Goal: Task Accomplishment & Management: Use online tool/utility

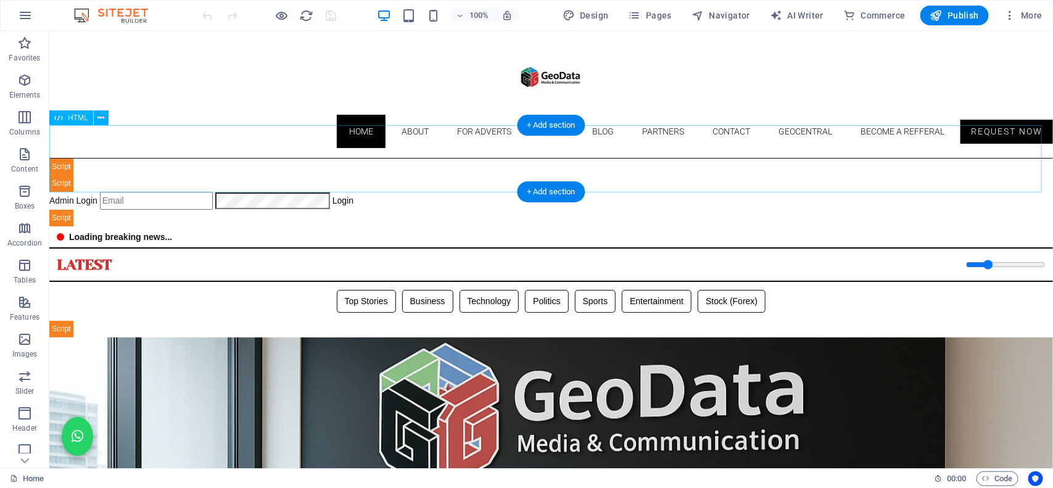
click at [432, 160] on div "Geodata Media - Admin Dashboard Admin Login Login 📊 Admin Dashboard Logout Book…" at bounding box center [551, 192] width 1004 height 68
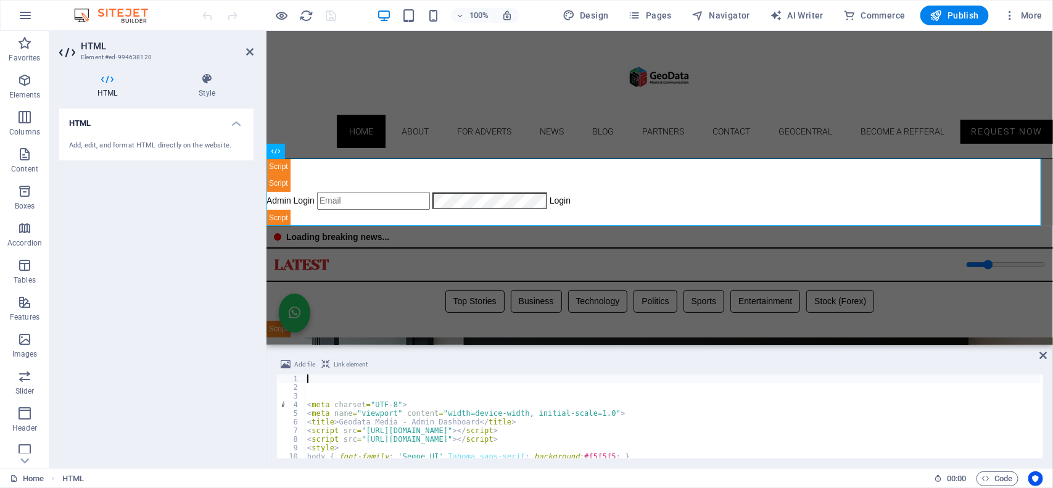
click at [399, 381] on div "< meta charset = "UTF-8" > < meta name = "viewport" content = "width=device-wid…" at bounding box center [931, 423] width 1252 height 99
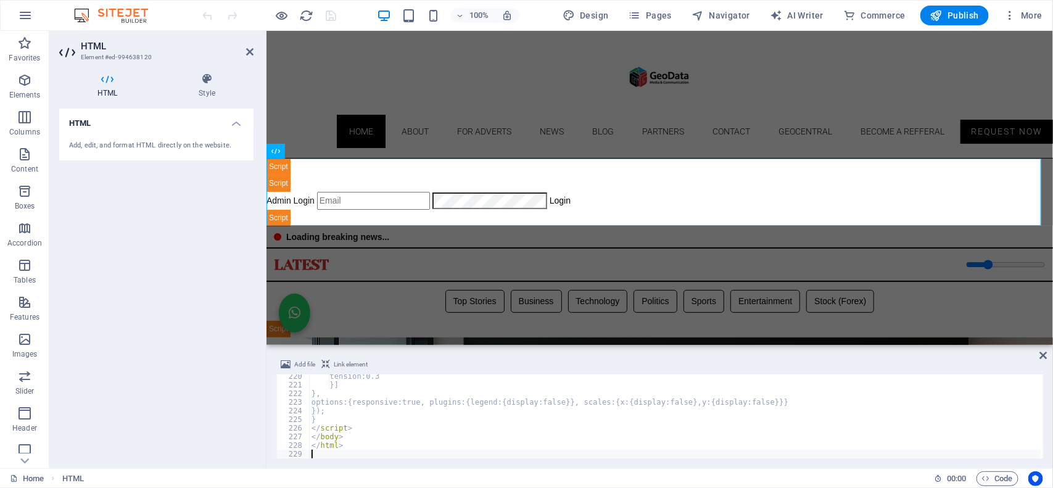
scroll to position [1894, 0]
click at [353, 15] on div "100% Design Pages Navigator AI Writer Commerce Publish More" at bounding box center [623, 16] width 847 height 20
click at [331, 17] on icon "save" at bounding box center [331, 16] width 14 height 14
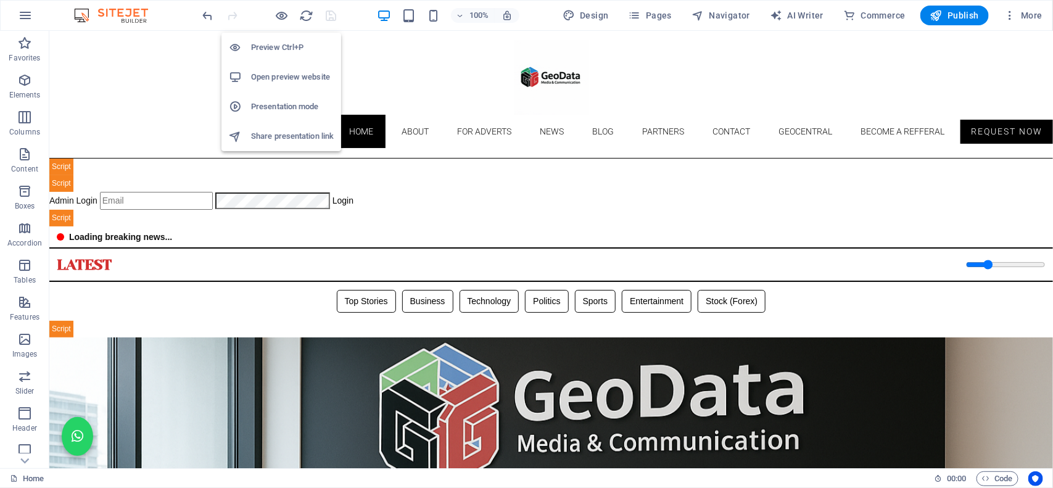
click at [290, 78] on h6 "Open preview website" at bounding box center [292, 77] width 83 height 15
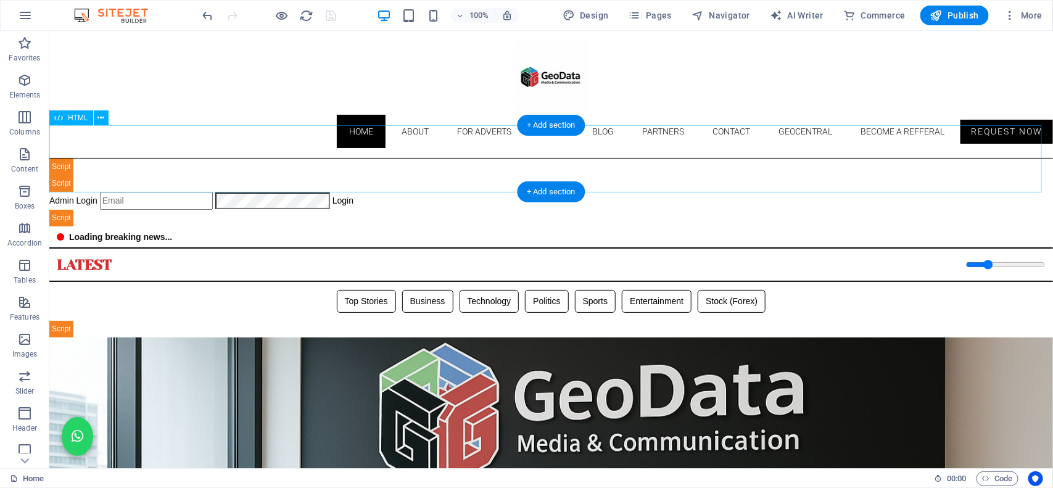
click at [420, 188] on div "Geodata Media - Admin Dashboard Admin Login Login 📊 Admin Dashboard Logout Book…" at bounding box center [551, 192] width 1004 height 68
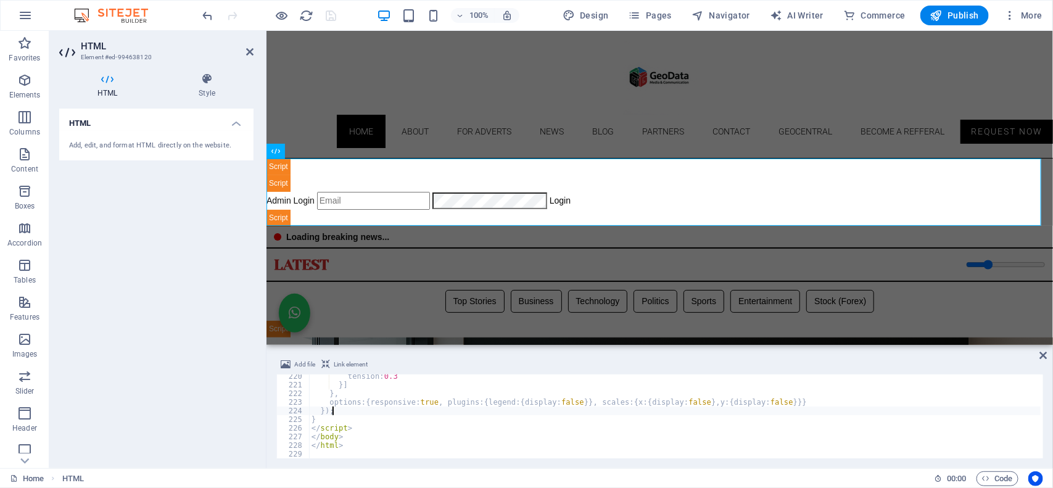
click at [418, 412] on div "tension : 0.3 }] } , options : { responsive : true , plugins : { legend : { dis…" at bounding box center [675, 422] width 732 height 101
type textarea "</html>"
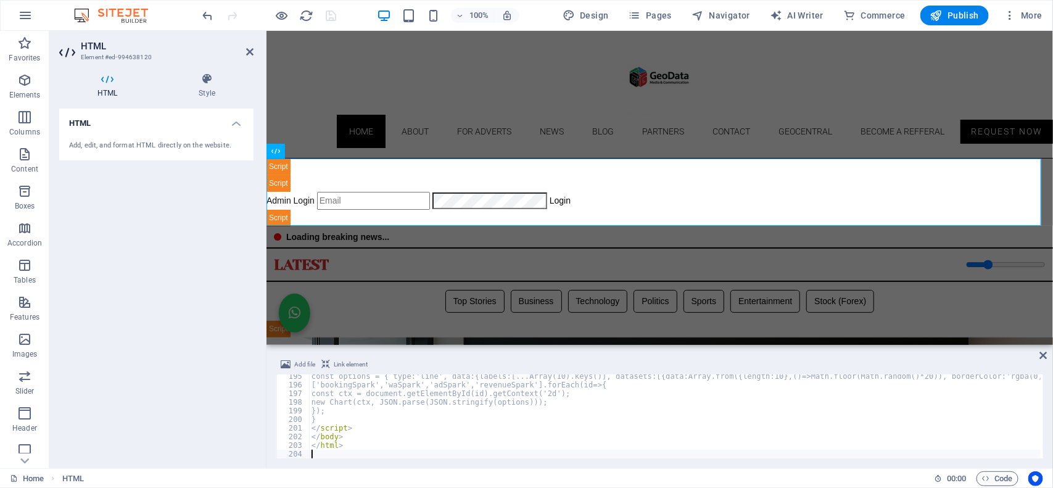
scroll to position [1678, 0]
click at [349, 12] on div "100% Design Pages Navigator AI Writer Commerce Publish More" at bounding box center [623, 16] width 847 height 20
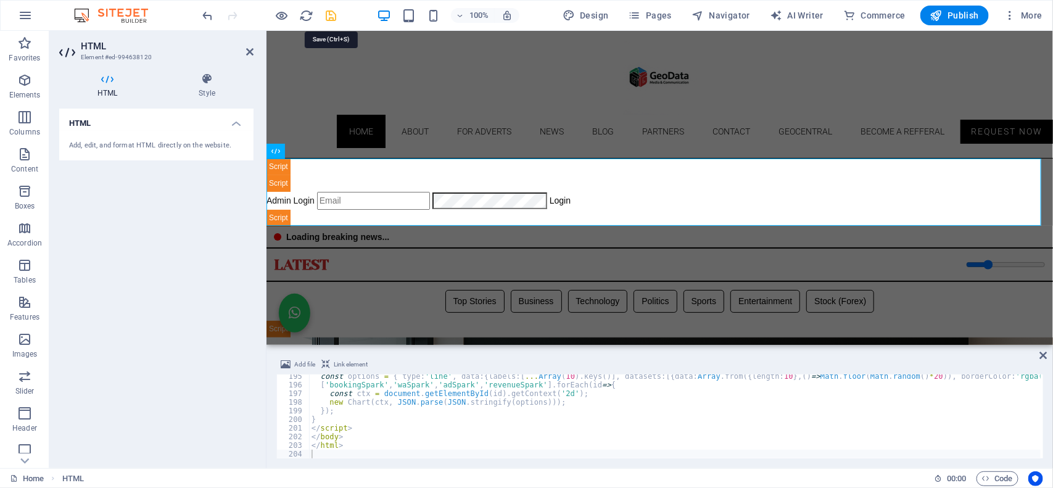
click at [334, 12] on icon "save" at bounding box center [331, 16] width 14 height 14
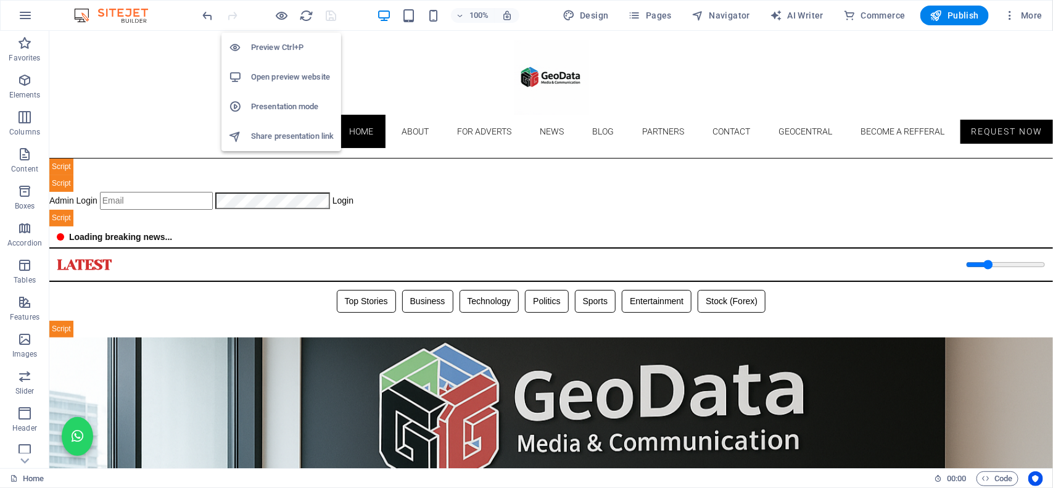
click at [287, 73] on h6 "Open preview website" at bounding box center [292, 77] width 83 height 15
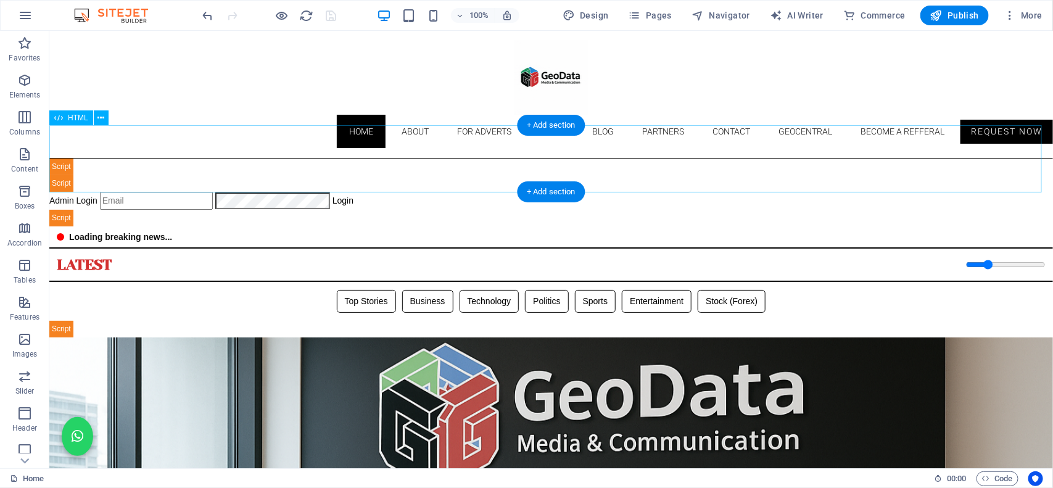
click at [419, 158] on div "Geodata Media - Admin Dashboard Admin Login Login 📊 Admin Dashboard Logout Book…" at bounding box center [551, 192] width 1004 height 68
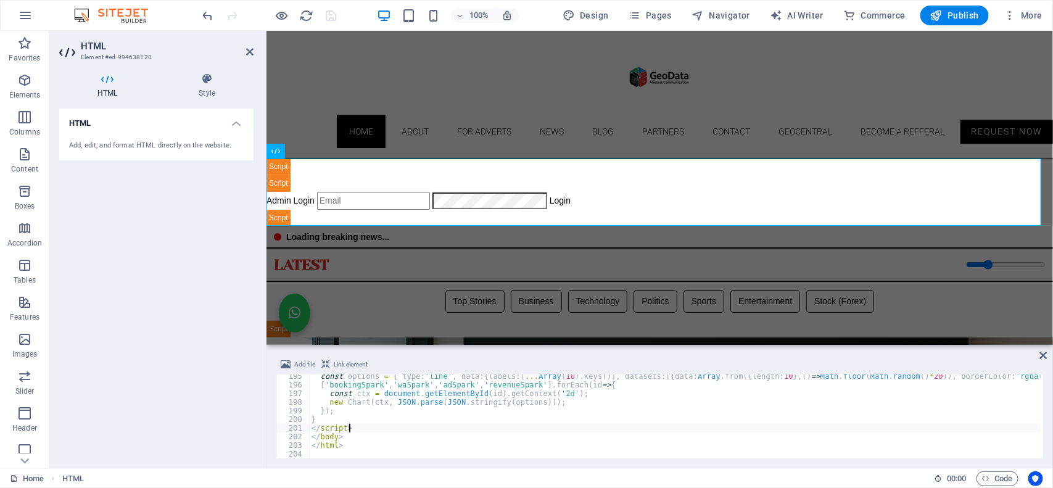
click at [390, 431] on div "const options = { type : 'line' , data : { labels : [ ... Array ( 10 ) . keys (…" at bounding box center [935, 421] width 1252 height 99
type textarea "</html>"
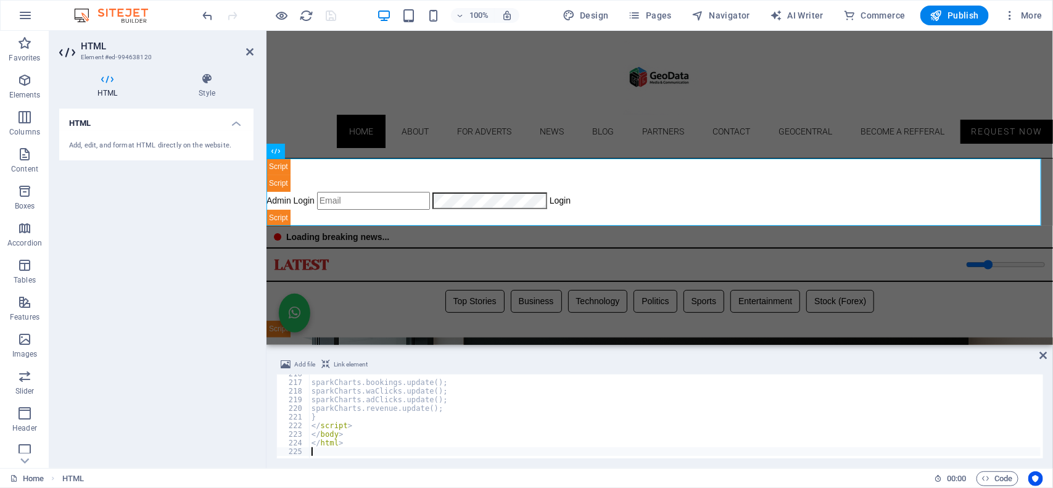
scroll to position [1861, 0]
click at [353, 10] on div "100% Design Pages Navigator AI Writer Commerce Publish More" at bounding box center [623, 16] width 847 height 20
click at [332, 20] on icon "save" at bounding box center [331, 16] width 14 height 14
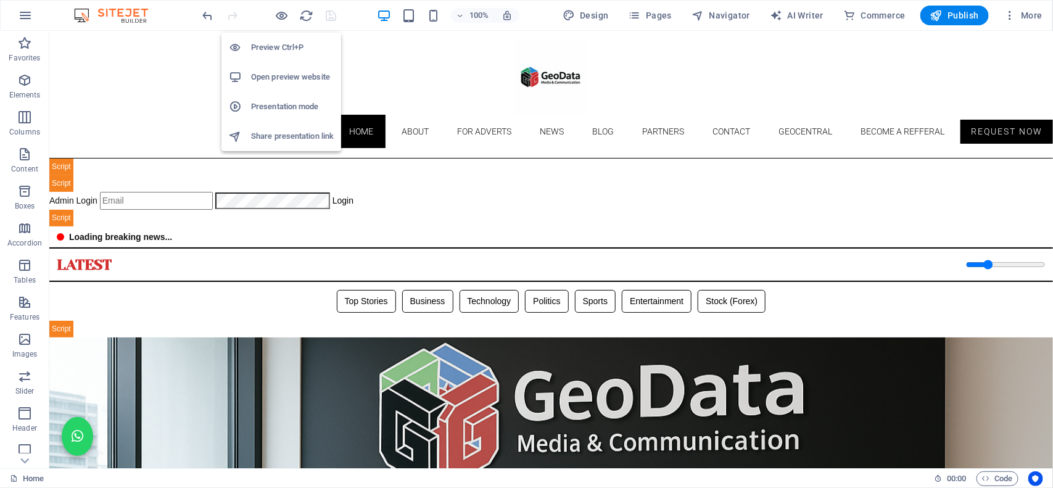
click at [276, 73] on h6 "Open preview website" at bounding box center [292, 77] width 83 height 15
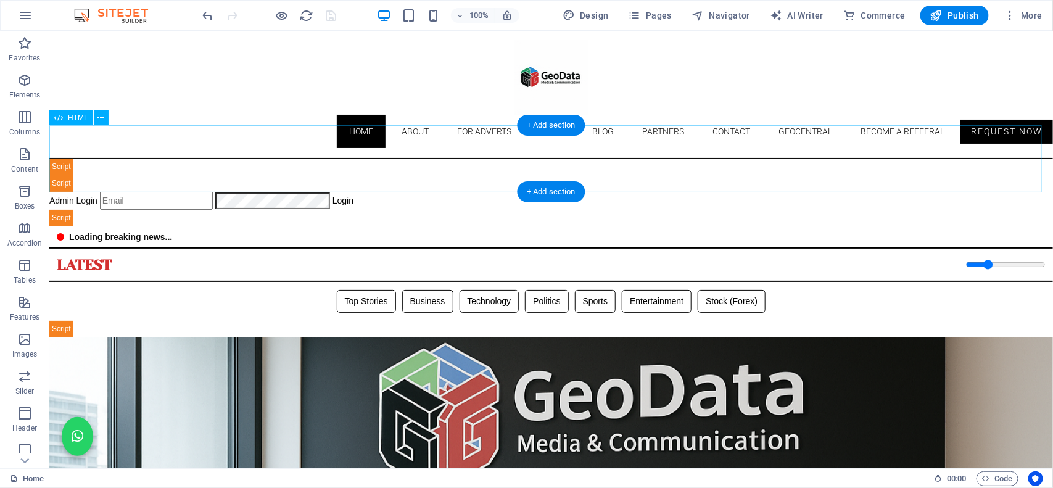
click at [388, 158] on div "Geodata Media - Admin Dashboard Admin Login Login 📊 Admin Dashboard Logout Book…" at bounding box center [551, 192] width 1004 height 68
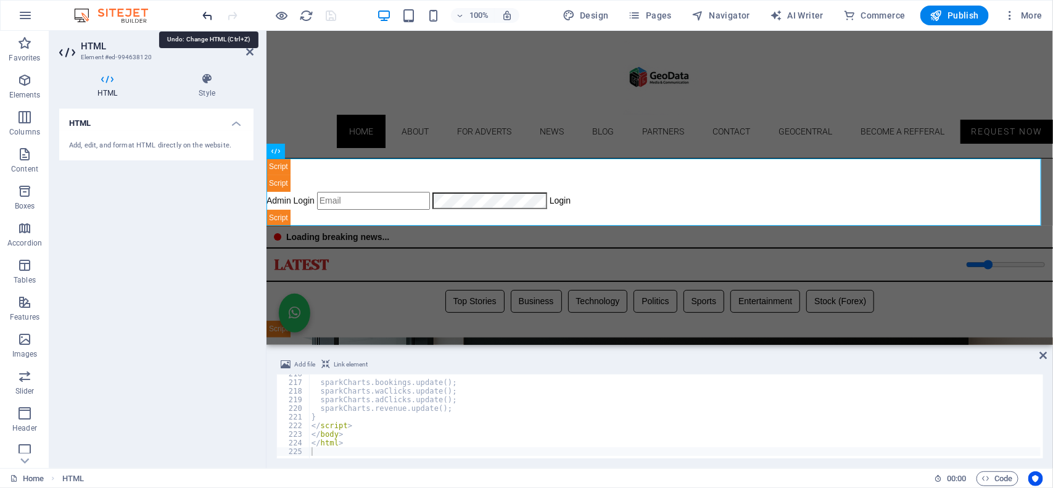
click at [205, 17] on icon "undo" at bounding box center [208, 16] width 14 height 14
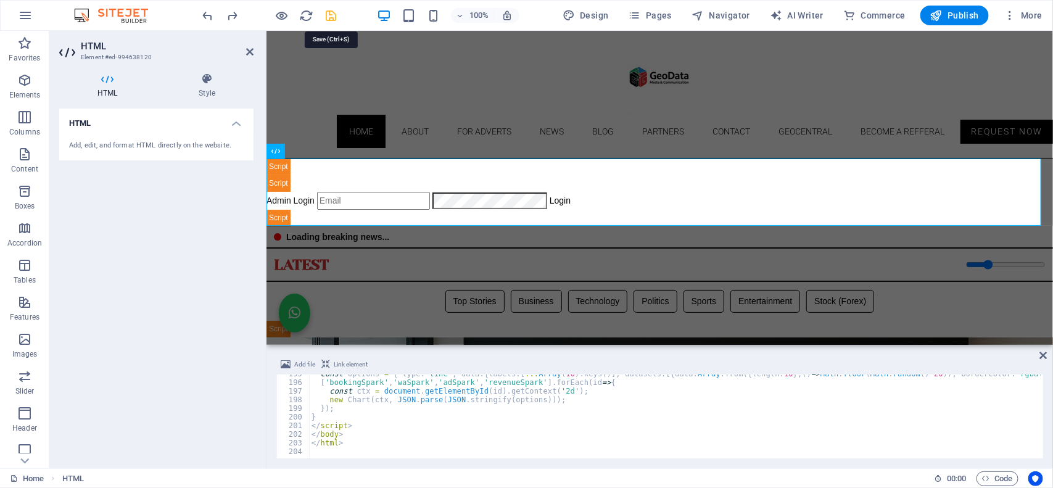
click at [331, 15] on icon "save" at bounding box center [331, 16] width 14 height 14
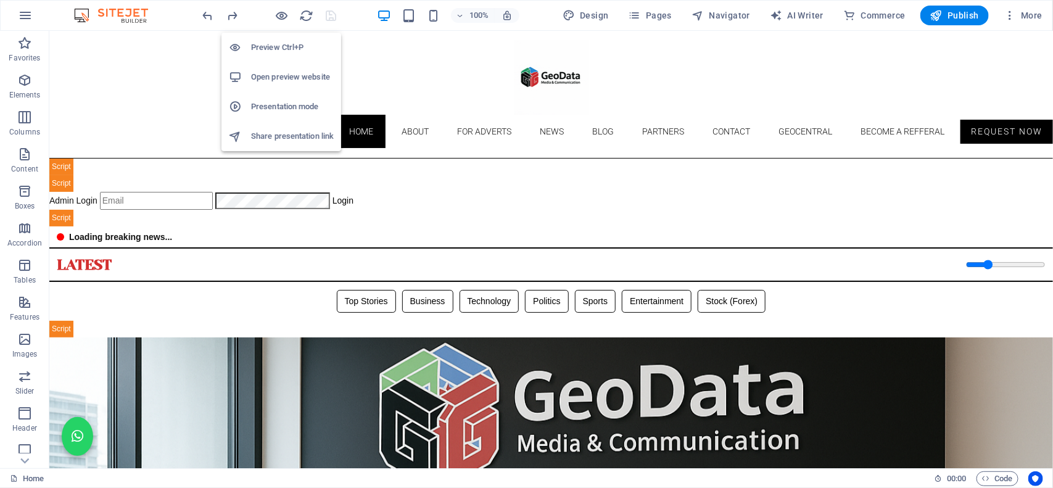
click at [283, 72] on h6 "Open preview website" at bounding box center [292, 77] width 83 height 15
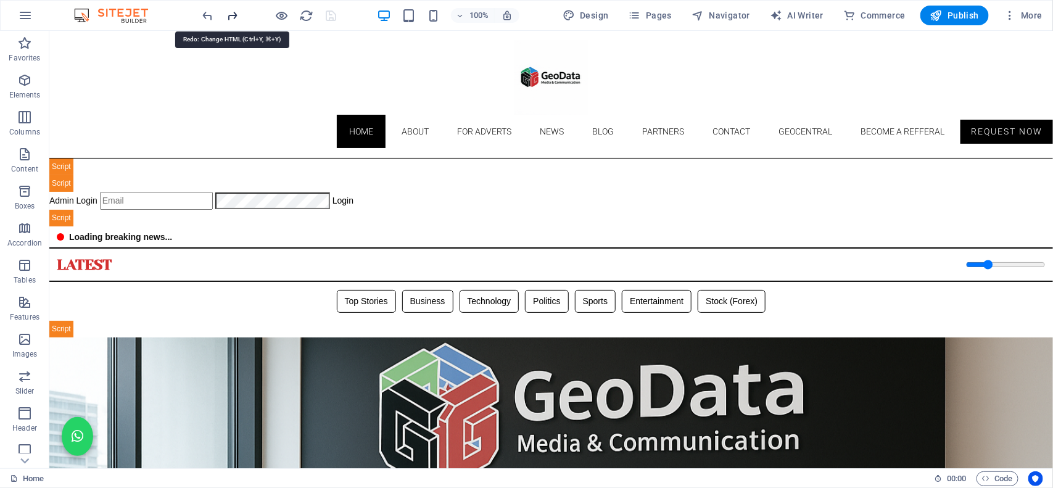
click at [234, 14] on icon "redo" at bounding box center [233, 16] width 14 height 14
click at [331, 17] on icon "save" at bounding box center [331, 16] width 14 height 14
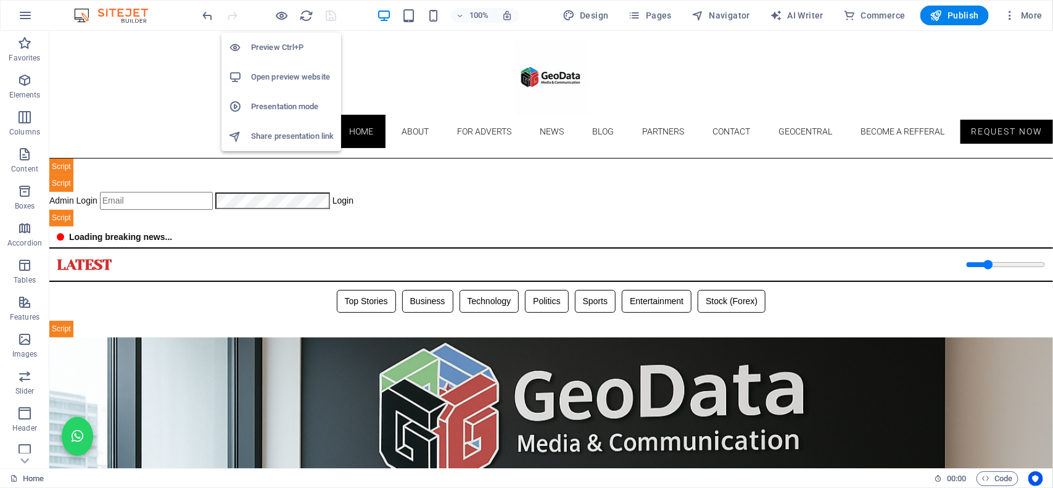
click at [289, 72] on h6 "Open preview website" at bounding box center [292, 77] width 83 height 15
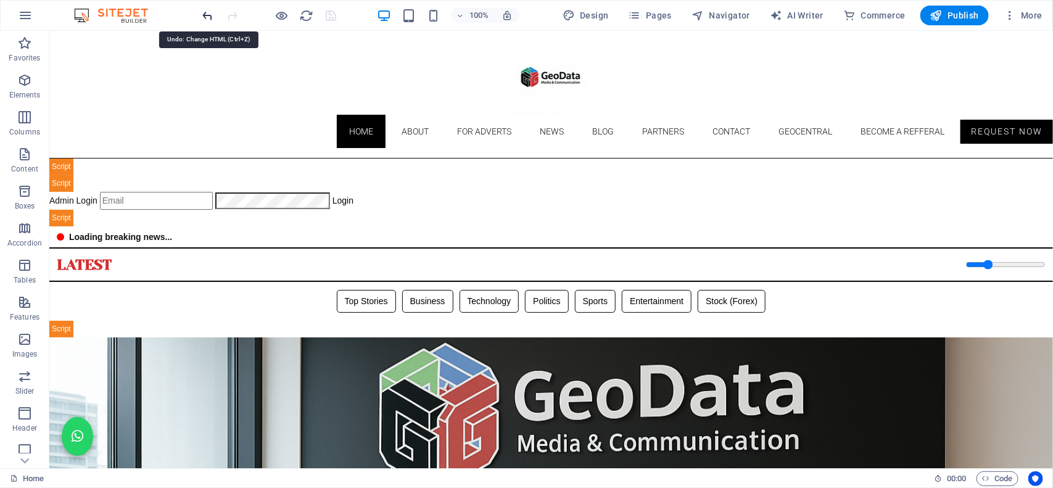
click at [205, 16] on icon "undo" at bounding box center [208, 16] width 14 height 14
click at [335, 17] on icon "save" at bounding box center [331, 16] width 14 height 14
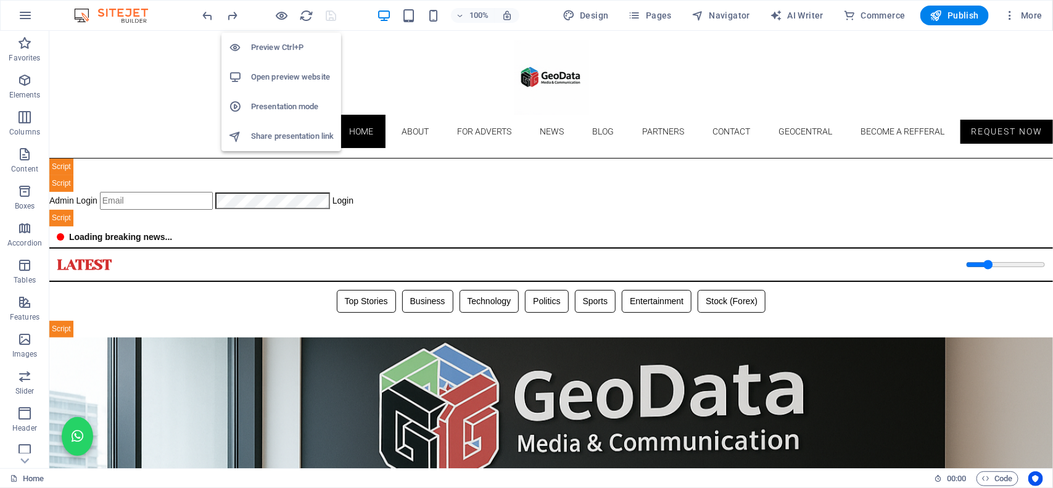
click at [276, 78] on h6 "Open preview website" at bounding box center [292, 77] width 83 height 15
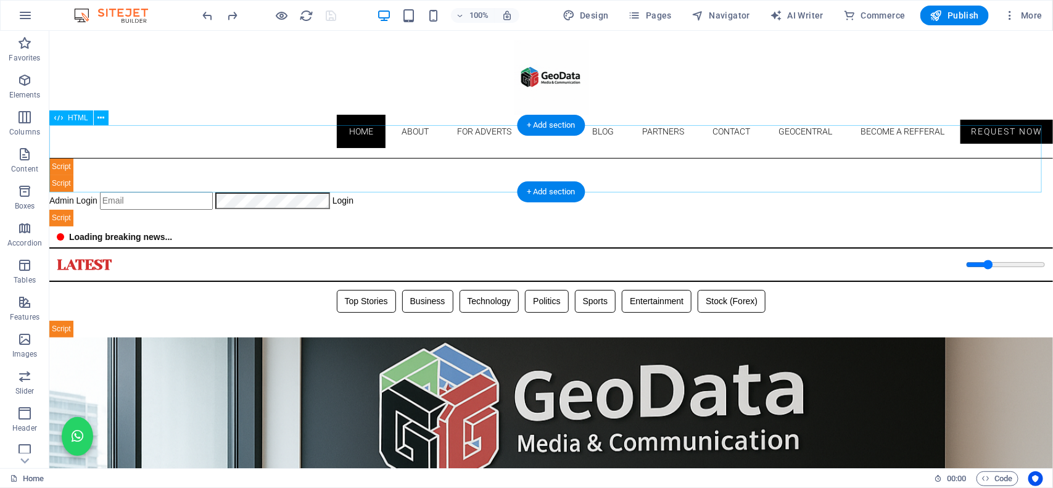
click at [310, 158] on div "Geodata Media - Admin Dashboard Admin Login Login 📊 Admin Dashboard Logout Book…" at bounding box center [551, 192] width 1004 height 68
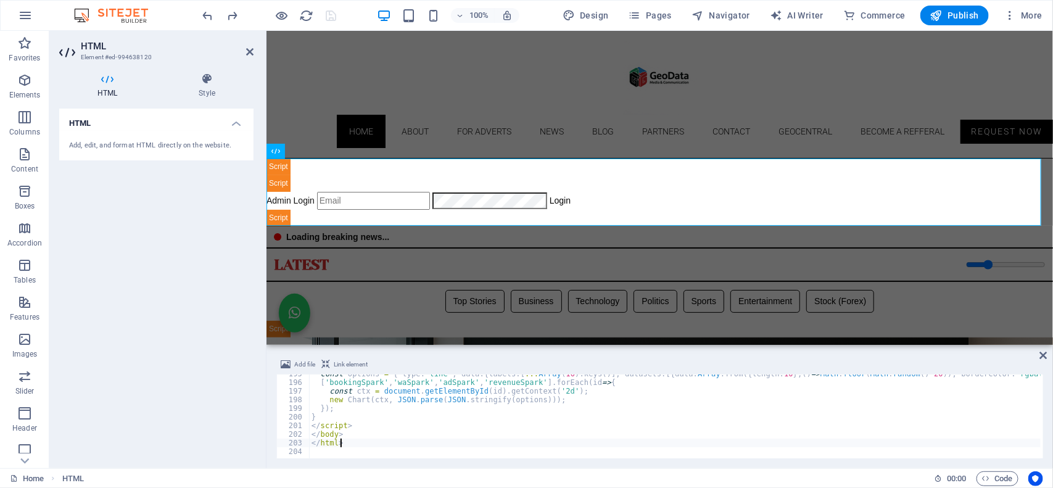
click at [387, 446] on div "const options = { type : 'line' , data : { labels : [ ... Array ( 10 ) . keys (…" at bounding box center [935, 419] width 1252 height 99
type textarea "</html>"
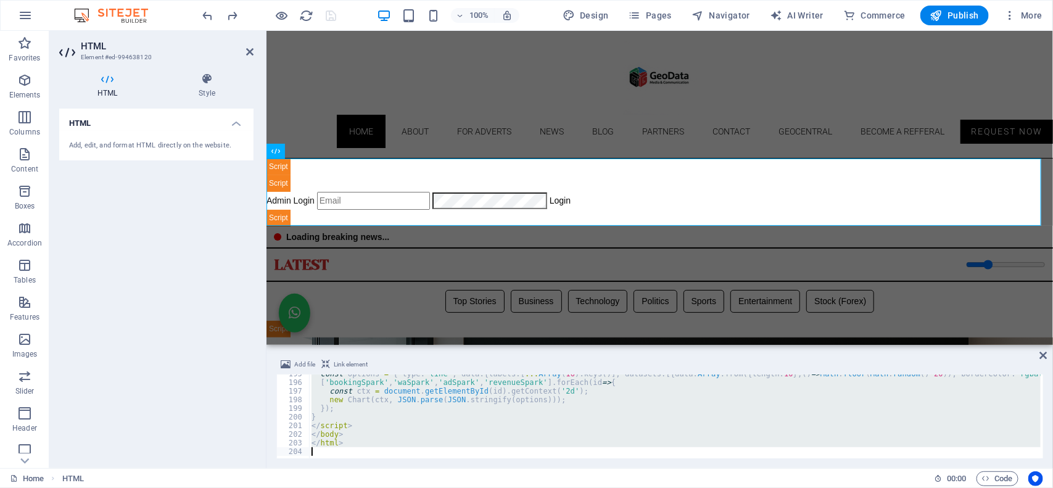
scroll to position [2155, 0]
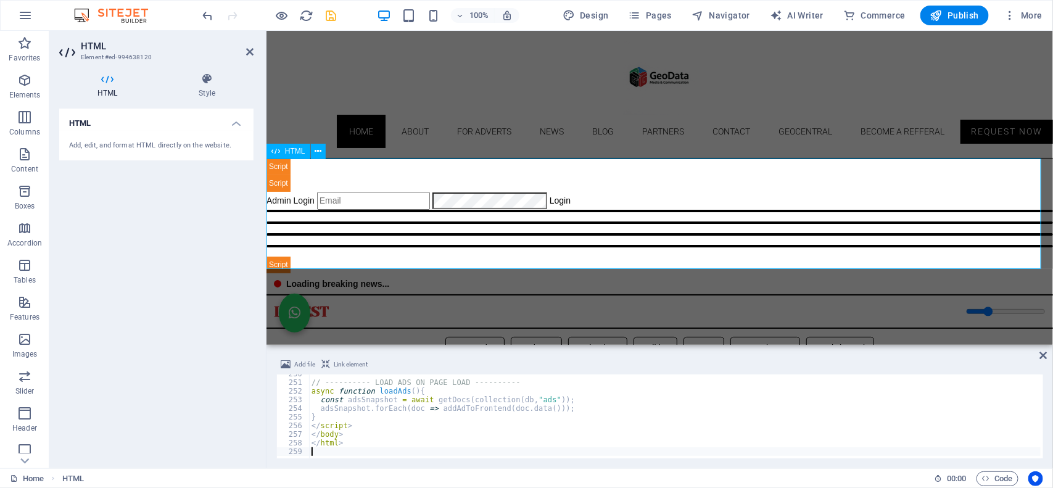
click at [342, 174] on div "Geodata Media - Admin Dashboard & Frontend Admin Login Login 📊 Admin Dashboard …" at bounding box center [659, 215] width 787 height 115
click at [371, 431] on div "// ---------- LOAD ADS ON PAGE LOAD ---------- async function loadAds ( ) { con…" at bounding box center [935, 419] width 1252 height 99
type textarea "</html>"
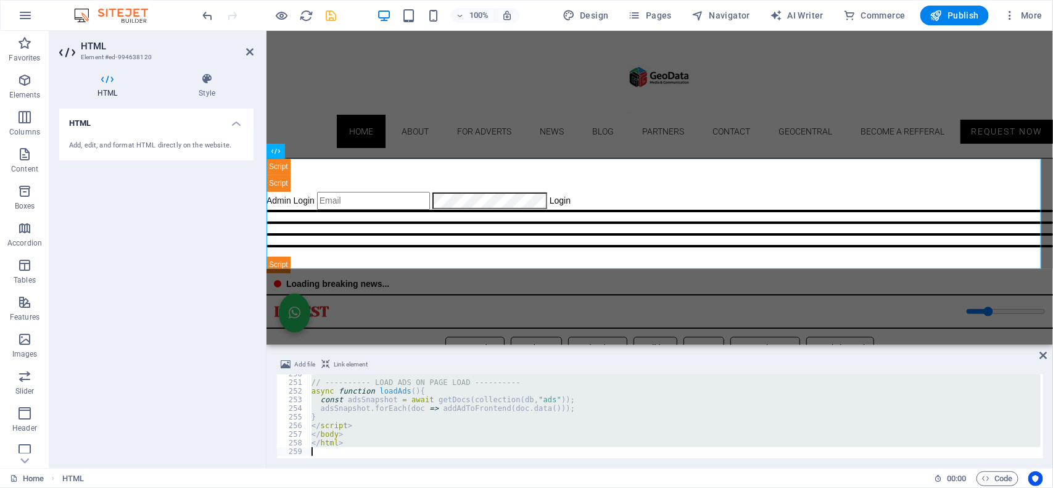
paste textarea
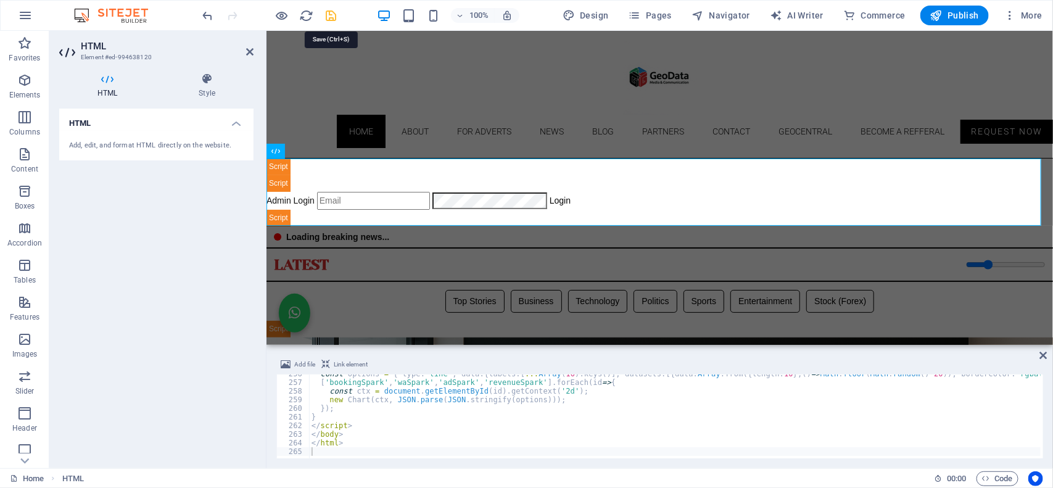
click at [334, 20] on icon "save" at bounding box center [331, 16] width 14 height 14
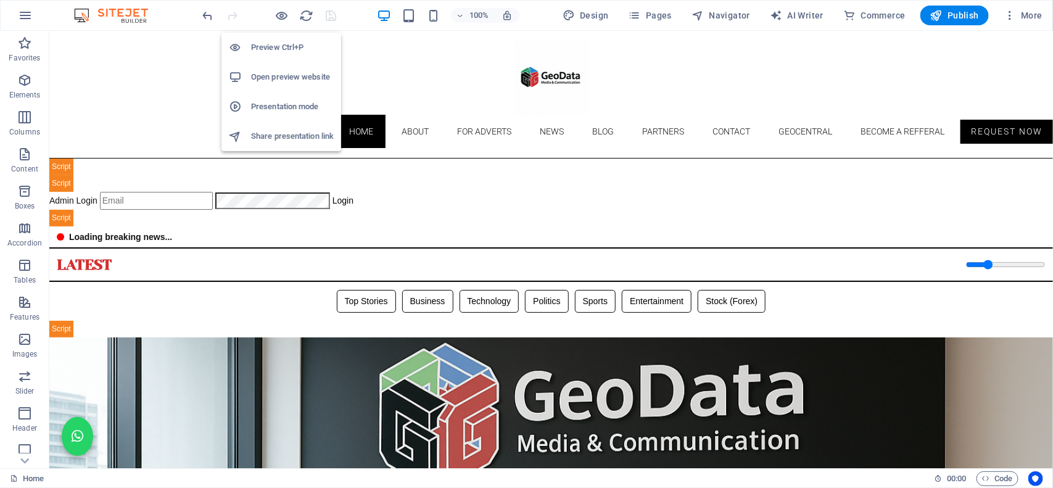
click at [282, 77] on h6 "Open preview website" at bounding box center [292, 77] width 83 height 15
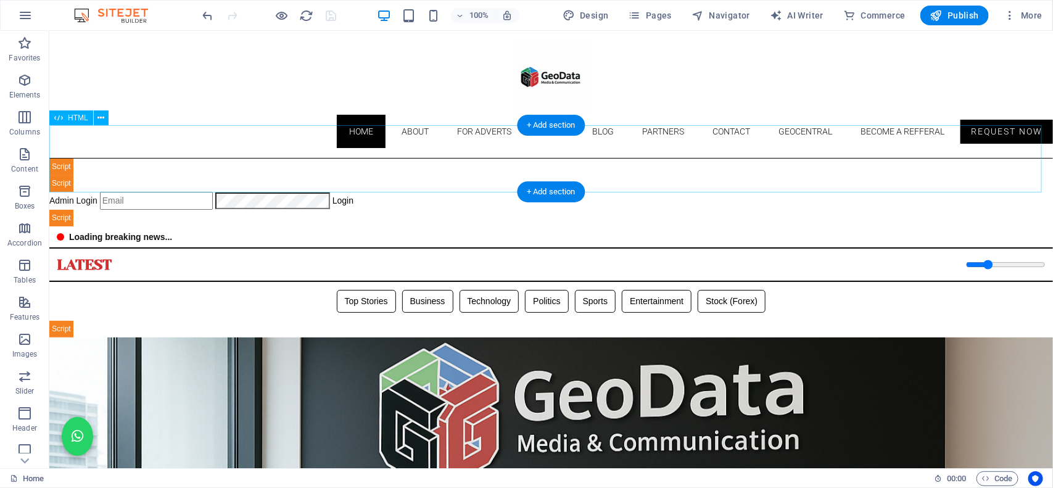
click at [254, 158] on div "Geodata Media - Admin Dashboard Admin Login Login 📊 Admin Dashboard Logout Book…" at bounding box center [551, 192] width 1004 height 68
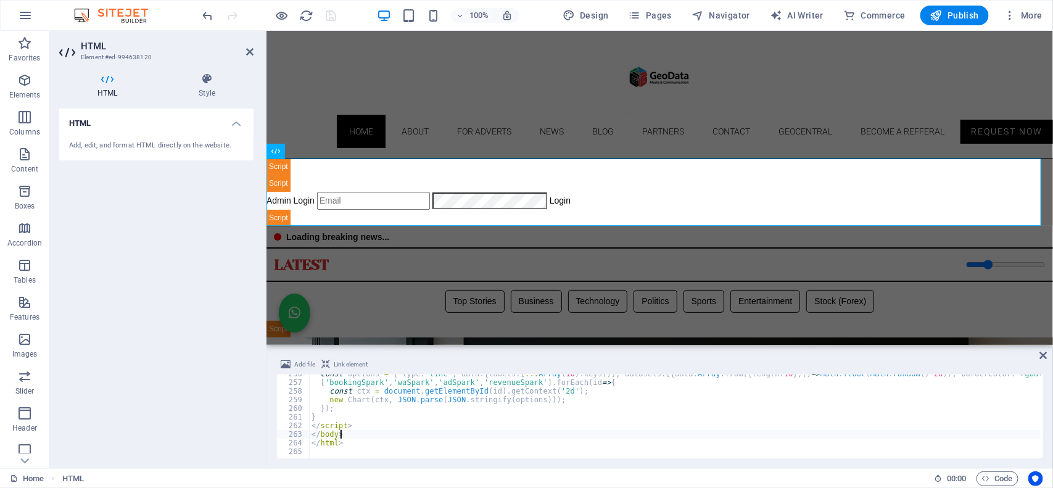
click at [362, 438] on div "const options = { type : 'line' , data : { labels : [ ... Array ( 10 ) . keys (…" at bounding box center [935, 419] width 1252 height 99
type textarea "</html>"
click at [270, 15] on div at bounding box center [269, 16] width 138 height 20
click at [329, 9] on icon "save" at bounding box center [331, 16] width 14 height 14
